Goal: Information Seeking & Learning: Learn about a topic

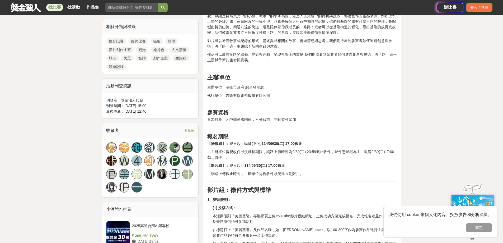
scroll to position [238, 0]
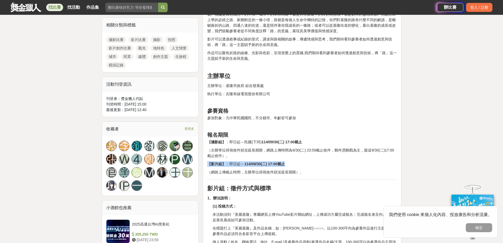
drag, startPoint x: 289, startPoint y: 164, endPoint x: 208, endPoint y: 161, distance: 80.4
copy p "【影片組】 ：即日起～ 114/09/30(二) 17:00截止"
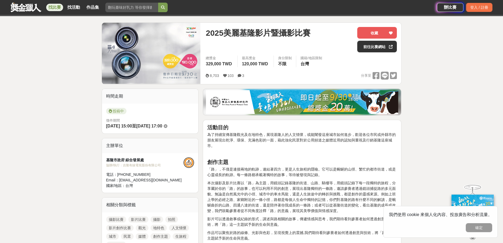
scroll to position [53, 0]
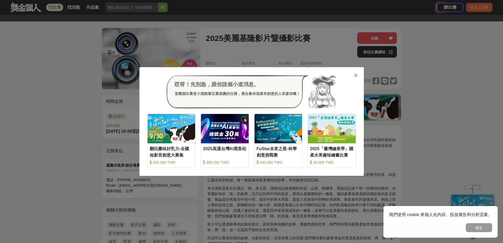
drag, startPoint x: 357, startPoint y: 75, endPoint x: 334, endPoint y: 65, distance: 24.9
click at [357, 75] on icon at bounding box center [356, 75] width 4 height 5
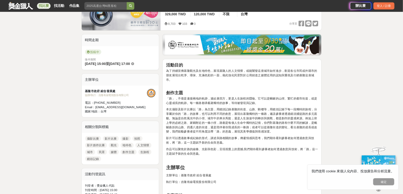
scroll to position [81, 0]
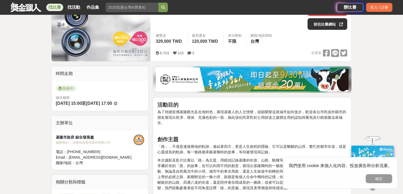
click at [371, 134] on div at bounding box center [372, 140] width 18 height 12
click at [376, 184] on div "我們使用 cookie 來個人化內容、投放廣告和分析流量。 確定" at bounding box center [340, 173] width 114 height 32
click at [375, 179] on button "確定" at bounding box center [378, 178] width 26 height 9
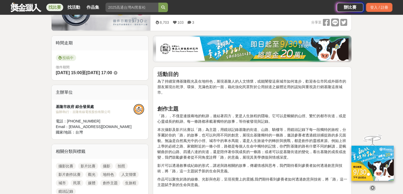
scroll to position [144, 0]
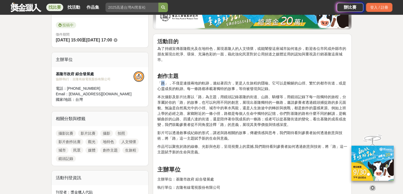
drag, startPoint x: 160, startPoint y: 83, endPoint x: 166, endPoint y: 83, distance: 6.1
click at [166, 83] on p "「路」，不僅是連接兩地的軌跡，連結著四方，更是人生旅程的隱喻。它可以是蜿蜒的山徑、繁忙的都市街道，或是心靈成長的軌跡。每一條路都承載著獨特的故事，等待被發現與…" at bounding box center [252, 86] width 190 height 11
drag, startPoint x: 287, startPoint y: 83, endPoint x: 304, endPoint y: 81, distance: 16.8
click at [304, 81] on p "「路」，不僅是連接兩地的軌跡，連結著四方，更是人生旅程的隱喻。它可以是蜿蜒的山徑、繁忙的都市街道，或是心靈成長的軌跡。每一條路都承載著獨特的故事，等待被發現與…" at bounding box center [252, 86] width 190 height 11
click at [306, 86] on p "「路」，不僅是連接兩地的軌跡，連結著四方，更是人生旅程的隱喻。它可以是蜿蜒的山徑、繁忙的都市街道，或是心靈成長的軌跡。每一條路都承載著獨特的故事，等待被發現與…" at bounding box center [252, 86] width 190 height 11
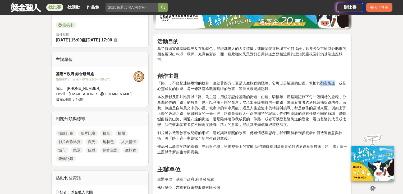
drag, startPoint x: 320, startPoint y: 82, endPoint x: 335, endPoint y: 82, distance: 14.8
click at [335, 82] on p "「路」，不僅是連接兩地的軌跡，連結著四方，更是人生旅程的隱喻。它可以是蜿蜒的山徑、繁忙的都市街道，或是心靈成長的軌跡。每一條路都承載著獨特的故事，等待被發現與…" at bounding box center [252, 86] width 190 height 11
drag, startPoint x: 185, startPoint y: 96, endPoint x: 282, endPoint y: 97, distance: 97.2
click at [282, 97] on p "本次攝影及影片比賽以「路」為主題，用鏡頭記錄基隆的街道、山路、騎樓等，用鏡頭記錄下每一段獨特的旅程，分享屬於你的「路」的故事，也可以利用不同的創意，展現出基隆…" at bounding box center [252, 110] width 190 height 33
click at [252, 103] on p "本次攝影及影片比賽以「路」為主題，用鏡頭記錄基隆的街道、山路、騎樓等，用鏡頭記錄下每一段獨特的旅程，分享屬於你的「路」的故事，也可以利用不同的創意，展現出基隆…" at bounding box center [252, 110] width 190 height 33
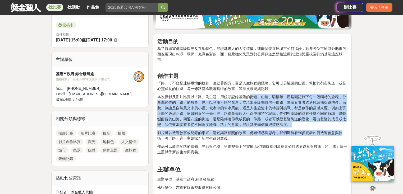
drag, startPoint x: 249, startPoint y: 94, endPoint x: 341, endPoint y: 131, distance: 98.8
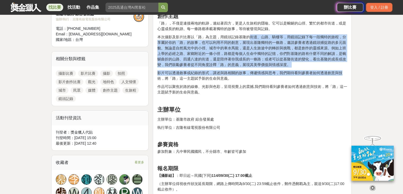
scroll to position [207, 0]
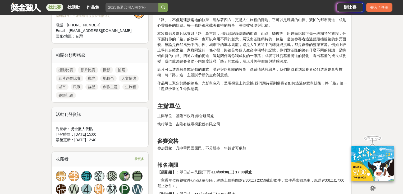
click at [217, 98] on h2 at bounding box center [252, 97] width 190 height 6
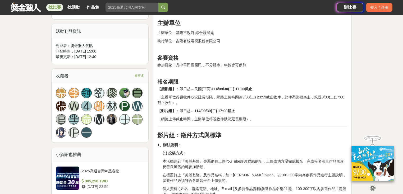
scroll to position [292, 0]
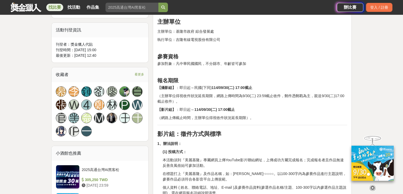
click at [172, 87] on strong "【攝影組】" at bounding box center [166, 88] width 18 height 4
drag, startPoint x: 160, startPoint y: 108, endPoint x: 183, endPoint y: 109, distance: 23.0
click at [183, 109] on p "【影片組】 ：即日起～ 114/09/30(二) 17:00截止" at bounding box center [252, 110] width 190 height 6
click at [168, 88] on strong "【攝影組】" at bounding box center [166, 88] width 18 height 4
click at [168, 108] on strong "【影片組】" at bounding box center [166, 110] width 18 height 4
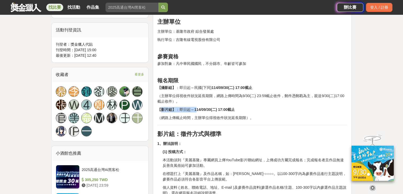
drag, startPoint x: 159, startPoint y: 110, endPoint x: 197, endPoint y: 110, distance: 37.8
click at [197, 110] on p "【影片組】 ：即日起～ 114/09/30(二) 17:00截止" at bounding box center [252, 110] width 190 height 6
click at [185, 90] on p "【攝影組】 ：即日起～民國(下同) 114/09/30(二) 17:00截止" at bounding box center [252, 88] width 190 height 6
drag, startPoint x: 155, startPoint y: 87, endPoint x: 187, endPoint y: 89, distance: 31.5
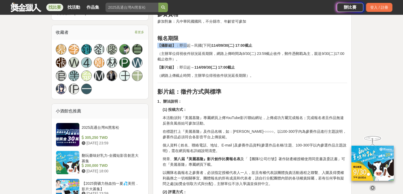
scroll to position [355, 0]
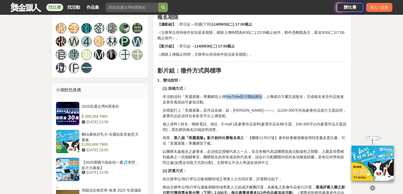
drag, startPoint x: 225, startPoint y: 95, endPoint x: 262, endPoint y: 96, distance: 37.3
click at [262, 96] on p "本活動須到『美麗基隆』專屬網頁上傳YouTube影片聯結網址，上傳成功方屬完成報名；完成報名者且作品無違反善良風俗始可參加活動。" at bounding box center [254, 99] width 184 height 11
drag, startPoint x: 290, startPoint y: 96, endPoint x: 304, endPoint y: 97, distance: 14.3
click at [304, 97] on p "本活動須到『美麗基隆』專屬網頁上傳YouTube影片聯結網址，上傳成功方屬完成報名；完成報名者且作品無違反善良風俗始可參加活動。" at bounding box center [254, 99] width 184 height 11
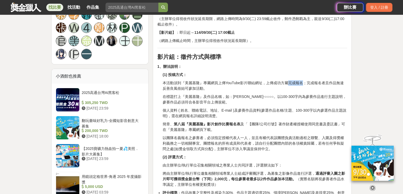
scroll to position [376, 0]
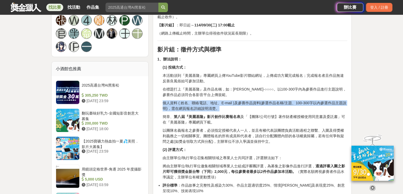
drag, startPoint x: 221, startPoint y: 107, endPoint x: 151, endPoint y: 99, distance: 70.4
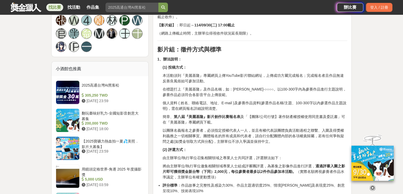
click at [181, 123] on p "簡章、 第八屆『美麗基隆』影片創作比賽報名表 及「【團隊/公司行號】著作財產權授權使用同意書及委託書」可在『美麗基隆』專屬網頁下載。" at bounding box center [254, 119] width 184 height 11
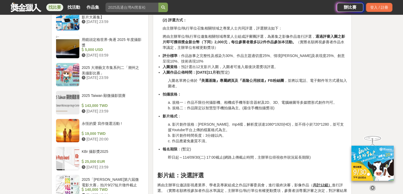
scroll to position [503, 0]
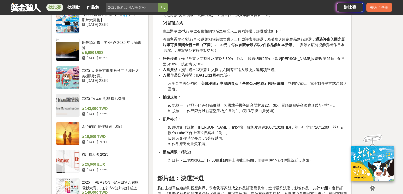
click at [182, 96] on li "拍攝規格：" at bounding box center [254, 98] width 184 height 6
drag, startPoint x: 162, startPoint y: 96, endPoint x: 181, endPoint y: 97, distance: 19.6
click at [181, 97] on ul "拍攝規格：" at bounding box center [252, 98] width 190 height 6
drag, startPoint x: 212, startPoint y: 105, endPoint x: 226, endPoint y: 104, distance: 14.6
click at [219, 104] on p "a. 規格一：作品不限任何攝影機、相機或手機等影音器材及2D、3D、電腦繪圖等多媒體形式創作均可。 b. 規格二：作品限定以智慧型手機拍攝為主。(最佳手機拍攝…" at bounding box center [257, 108] width 179 height 11
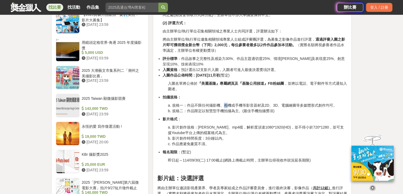
drag, startPoint x: 225, startPoint y: 104, endPoint x: 229, endPoint y: 104, distance: 3.4
click at [228, 104] on p "a. 規格一：作品不限任何攝影機、相機或手機等影音器材及2D、3D、電腦繪圖等多媒體形式創作均可。 b. 規格二：作品限定以智慧型手機拍攝為主。(最佳手機拍攝…" at bounding box center [257, 108] width 179 height 11
drag, startPoint x: 234, startPoint y: 104, endPoint x: 248, endPoint y: 106, distance: 13.3
click at [248, 106] on p "a. 規格一：作品不限任何攝影機、相機或手機等影音器材及2D、3D、電腦繪圖等多媒體形式創作均可。 b. 規格二：作品限定以智慧型手機拍攝為主。(最佳手機拍攝…" at bounding box center [257, 108] width 179 height 11
drag, startPoint x: 264, startPoint y: 104, endPoint x: 297, endPoint y: 105, distance: 33.0
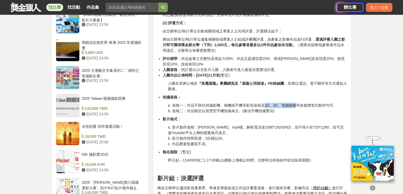
click at [297, 105] on p "a. 規格一：作品不限任何攝影機、相機或手機等影音器材及2D、3D、電腦繪圖等多媒體形式創作均可。 b. 規格二：作品限定以智慧型手機拍攝為主。(最佳手機拍攝…" at bounding box center [257, 108] width 179 height 11
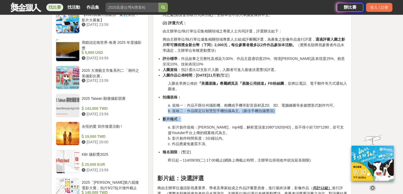
drag, startPoint x: 168, startPoint y: 111, endPoint x: 216, endPoint y: 114, distance: 48.2
click at [219, 117] on li "影片格式 ：" at bounding box center [254, 120] width 184 height 6
click at [221, 111] on p "a. 規格一：作品不限任何攝影機、相機或手機等影音器材及2D、3D、電腦繪圖等多媒體形式創作均可。 b. 規格二：作品限定以智慧型手機拍攝為主。(最佳手機拍攝…" at bounding box center [257, 108] width 179 height 11
drag, startPoint x: 224, startPoint y: 111, endPoint x: 215, endPoint y: 111, distance: 9.0
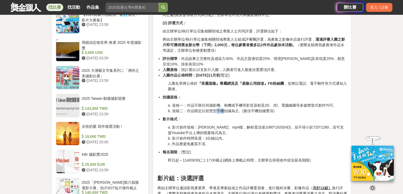
click at [215, 111] on p "a. 規格一：作品不限任何攝影機、相機或手機等影音器材及2D、3D、電腦繪圖等多媒體形式創作均可。 b. 規格二：作品限定以智慧型手機拍攝為主。(最佳手機拍攝…" at bounding box center [257, 108] width 179 height 11
drag, startPoint x: 205, startPoint y: 110, endPoint x: 218, endPoint y: 111, distance: 13.2
click at [218, 111] on p "a. 規格一：作品不限任何攝影機、相機或手機等影音器材及2D、3D、電腦繪圖等多媒體形式創作均可。 b. 規格二：作品限定以智慧型手機拍攝為主。(最佳手機拍攝…" at bounding box center [257, 108] width 179 height 11
click at [227, 117] on li "影片格式 ：" at bounding box center [254, 120] width 184 height 6
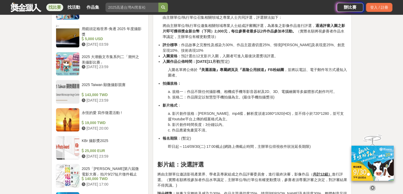
scroll to position [524, 0]
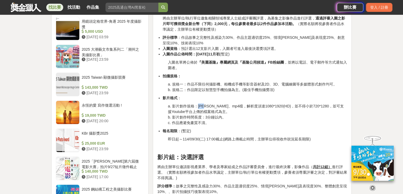
drag, startPoint x: 203, startPoint y: 106, endPoint x: 197, endPoint y: 105, distance: 5.9
click at [197, 105] on p "a. 影片創作規格：[PERSON_NAME]、mp4檔，解析度須達1080*1920(HD)，並不得小於720*1280，並可支援Youtube平台上傳的檔…" at bounding box center [257, 115] width 179 height 22
drag, startPoint x: 206, startPoint y: 106, endPoint x: 212, endPoint y: 106, distance: 6.3
click at [212, 106] on p "a. 影片創作規格：[PERSON_NAME]、mp4檔，解析度須達1080*1920(HD)，並不得小於720*1280，並可支援Youtube平台上傳的檔…" at bounding box center [257, 115] width 179 height 22
drag, startPoint x: 239, startPoint y: 106, endPoint x: 259, endPoint y: 107, distance: 19.6
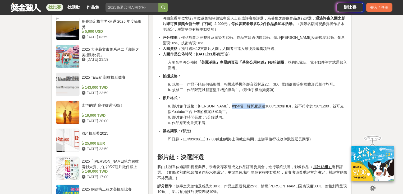
click at [259, 107] on p "a. 影片創作規格：[PERSON_NAME]、mp4檔，解析度須達1080*1920(HD)，並不得小於720*1280，並可支援Youtube平台上傳的檔…" at bounding box center [257, 115] width 179 height 22
drag, startPoint x: 286, startPoint y: 106, endPoint x: 305, endPoint y: 106, distance: 19.8
click at [305, 106] on p "a. 影片創作規格：[PERSON_NAME]、mp4檔，解析度須達1080*1920(HD)，並不得小於720*1280，並可支援Youtube平台上傳的檔…" at bounding box center [257, 115] width 179 height 22
drag, startPoint x: 204, startPoint y: 115, endPoint x: 221, endPoint y: 116, distance: 17.2
click at [221, 116] on p "a. 影片創作規格：[PERSON_NAME]、mp4檔，解析度須達1080*1920(HD)，並不得小於720*1280，並可支援Youtube平台上傳的檔…" at bounding box center [257, 115] width 179 height 22
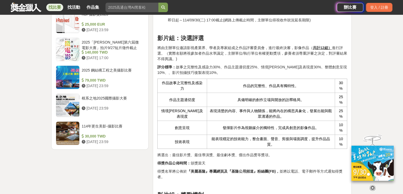
scroll to position [651, 0]
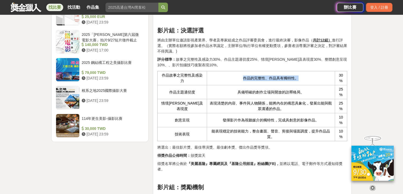
drag, startPoint x: 239, startPoint y: 76, endPoint x: 301, endPoint y: 80, distance: 62.2
click at [301, 80] on td "作品的完整性、作品具有獨特性。" at bounding box center [271, 78] width 128 height 14
drag, startPoint x: 165, startPoint y: 91, endPoint x: 199, endPoint y: 95, distance: 34.5
click at [199, 95] on td "作品主題適切度" at bounding box center [181, 92] width 49 height 14
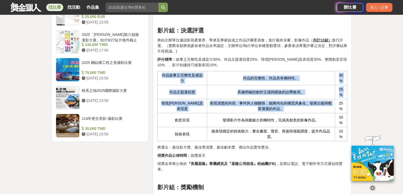
drag, startPoint x: 291, startPoint y: 109, endPoint x: 156, endPoint y: 71, distance: 140.9
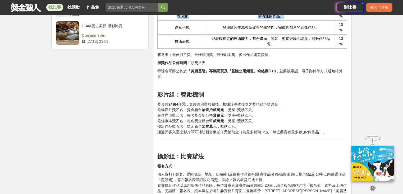
scroll to position [757, 0]
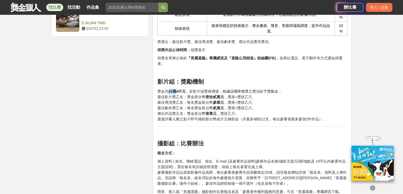
drag, startPoint x: 166, startPoint y: 90, endPoint x: 175, endPoint y: 90, distance: 9.0
click at [175, 90] on p "獎金共 24萬4仟元 ，於影片頒獎典禮後，根據該團隊獲獎之獎項給予獎勵金： 最佳影片獎乙名：獎金新台幣 壹拾貳萬元 ，獎座+獎狀乙只。 最佳導演獎乙名：每名獎…" at bounding box center [252, 105] width 190 height 33
click at [178, 103] on p "獎金共 24萬4仟元 ，於影片頒獎典禮後，根據該團隊獲獎之獎項給予獎勵金： 最佳影片獎乙名：獎金新台幣 壹拾貳萬元 ，獎座+獎狀乙只。 最佳導演獎乙名：每名獎…" at bounding box center [252, 105] width 190 height 33
drag, startPoint x: 159, startPoint y: 95, endPoint x: 227, endPoint y: 97, distance: 67.7
click at [227, 97] on p "獎金共 24萬4仟元 ，於影片頒獎典禮後，根據該團隊獲獎之獎項給予獎勵金： 最佳影片獎乙名：獎金新台幣 壹拾貳萬元 ，獎座+獎狀乙只。 最佳導演獎乙名：每名獎…" at bounding box center [252, 105] width 190 height 33
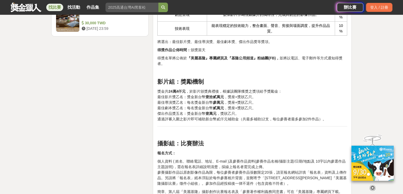
click at [250, 106] on p "獎金共 24萬4仟元 ，於影片頒獎典禮後，根據該團隊獲獎之獎項給予獎勵金： 最佳影片獎乙名：獎金新台幣 壹拾貳萬元 ，獎座+獎狀乙只。 最佳導演獎乙名：每名獎…" at bounding box center [252, 105] width 190 height 33
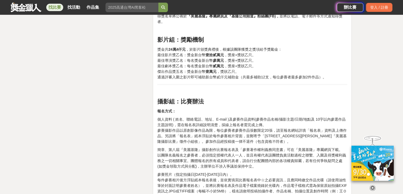
scroll to position [778, 0]
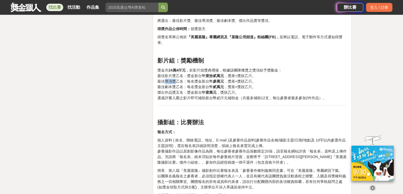
drag, startPoint x: 165, startPoint y: 80, endPoint x: 175, endPoint y: 81, distance: 10.4
click at [175, 81] on p "獎金共 24萬4仟元 ，於影片頒獎典禮後，根據該團隊獲獎之獎項給予獎勵金： 最佳影片獎乙名：獎金新台幣 壹拾貳萬元 ，獎座+獎狀乙只。 最佳導演獎乙名：每名獎…" at bounding box center [252, 84] width 190 height 33
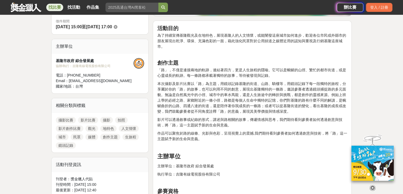
scroll to position [52, 0]
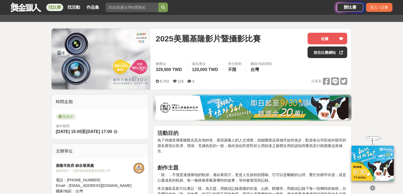
drag, startPoint x: 393, startPoint y: 61, endPoint x: 267, endPoint y: 86, distance: 128.9
drag, startPoint x: 267, startPoint y: 86, endPoint x: 17, endPoint y: 67, distance: 250.1
